Goal: Task Accomplishment & Management: Manage account settings

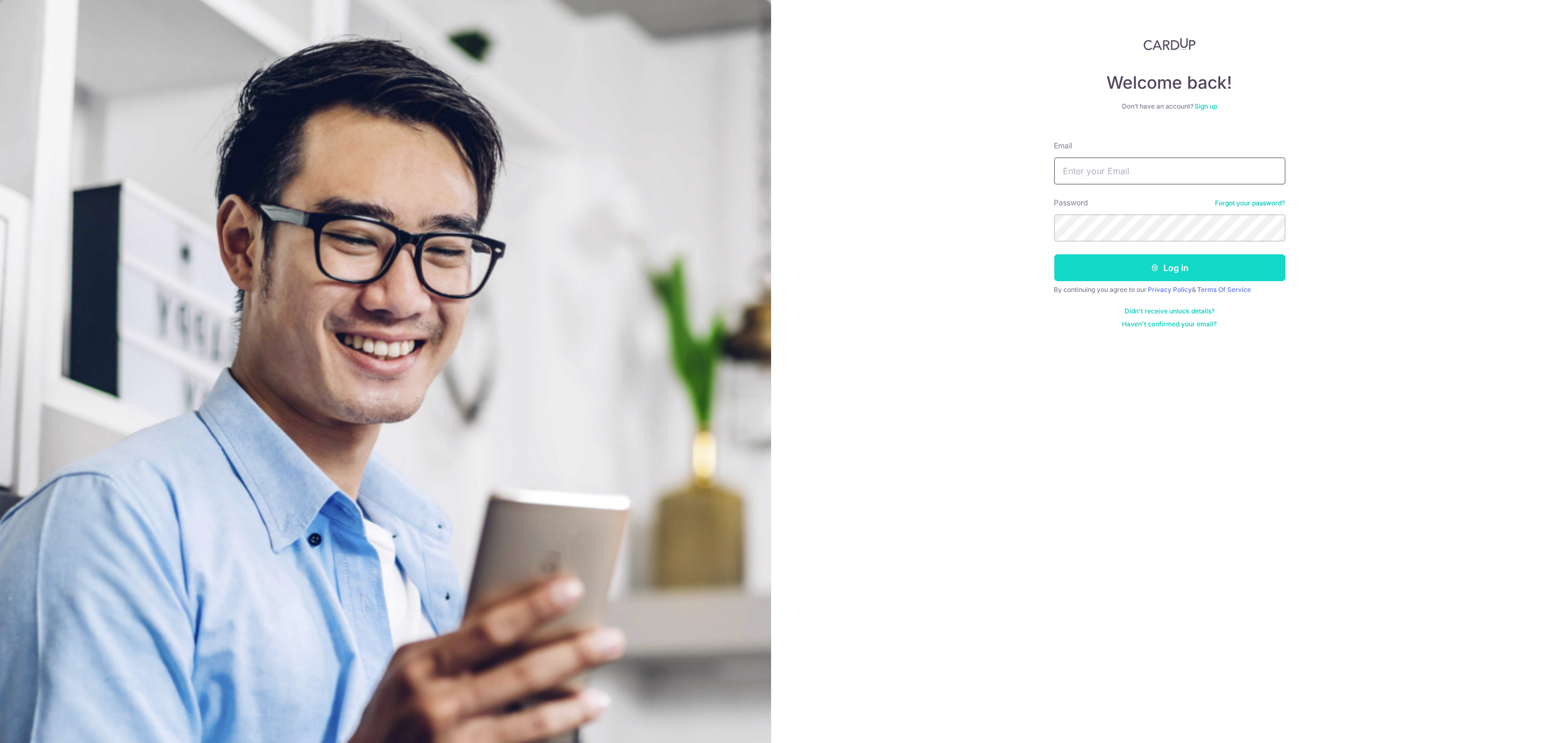
type input "one0six4@gmail.com"
click at [1140, 273] on button "Log in" at bounding box center [1170, 268] width 231 height 27
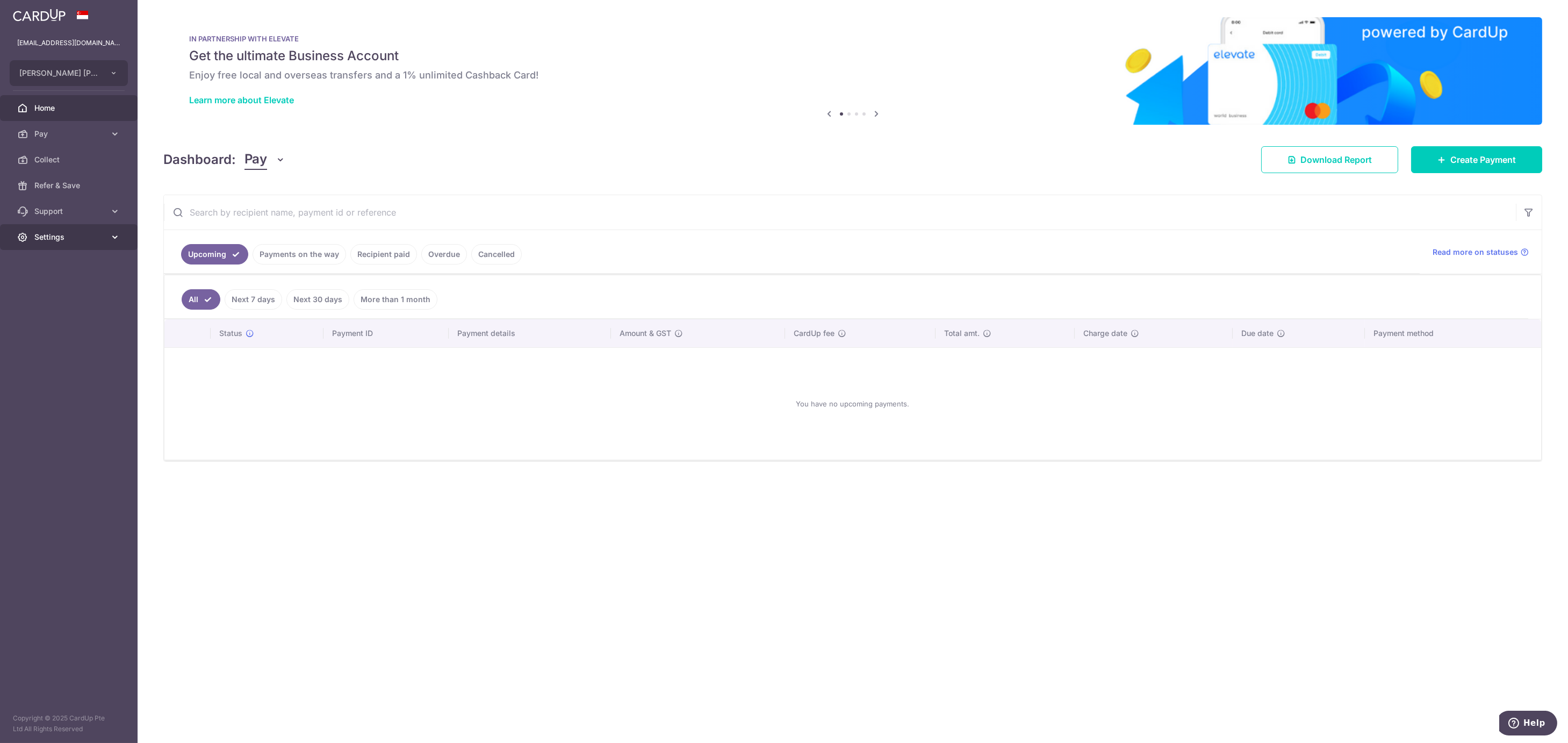
click at [58, 237] on span "Settings" at bounding box center [70, 237] width 71 height 11
click at [48, 284] on span "Logout" at bounding box center [70, 289] width 71 height 11
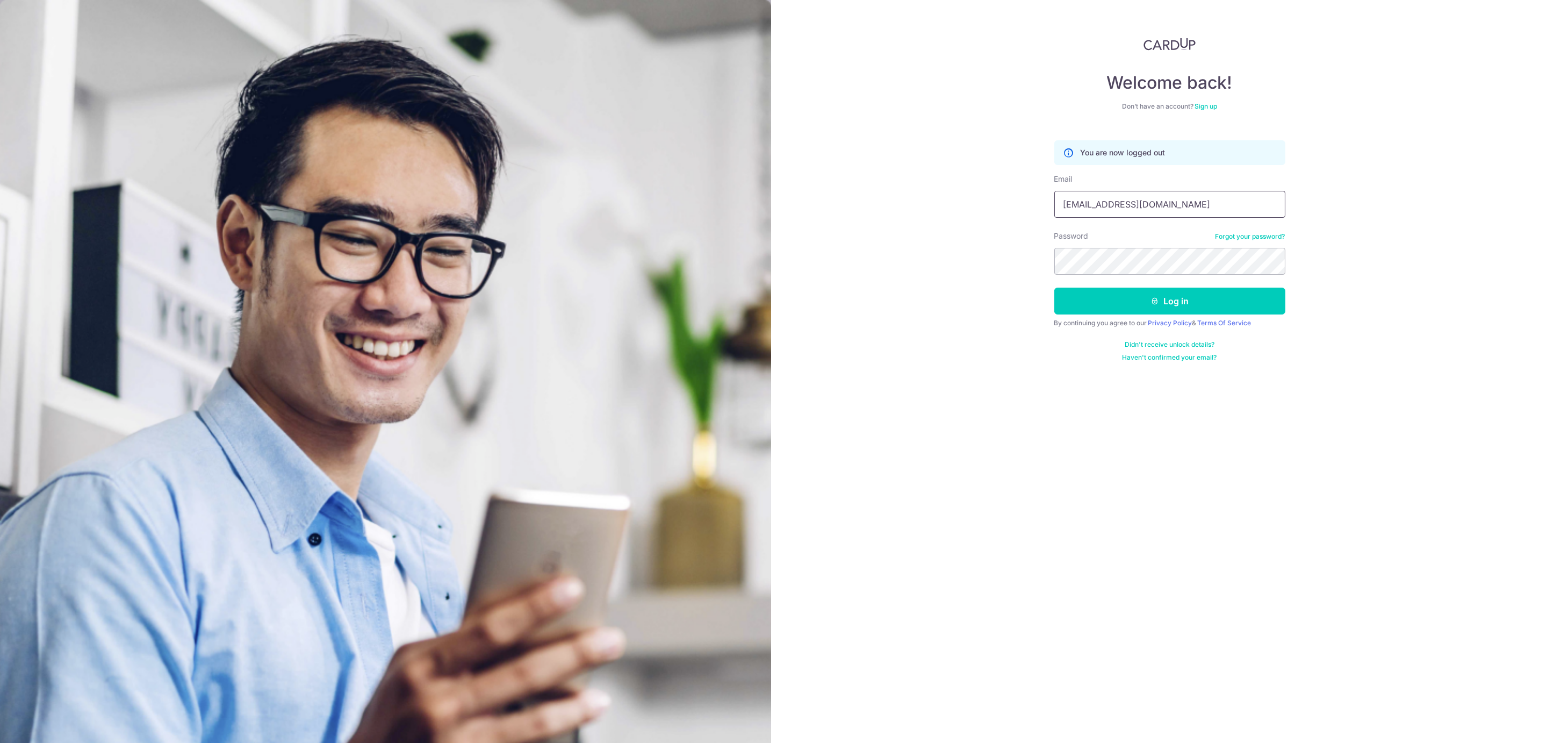
click at [1163, 192] on input "one0six4@gmail.com" at bounding box center [1170, 205] width 231 height 27
type input "[PERSON_NAME][EMAIL_ADDRESS][DOMAIN_NAME]"
click at [1078, 303] on button "Log in" at bounding box center [1170, 301] width 231 height 27
